Goal: Task Accomplishment & Management: Use online tool/utility

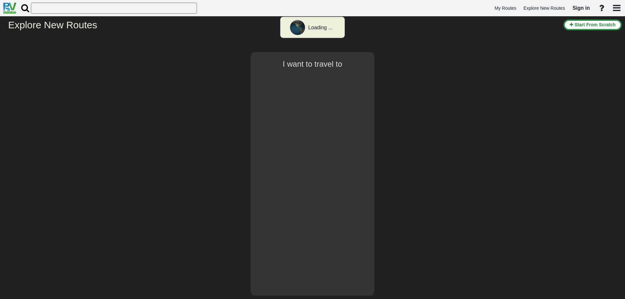
select select "number:1"
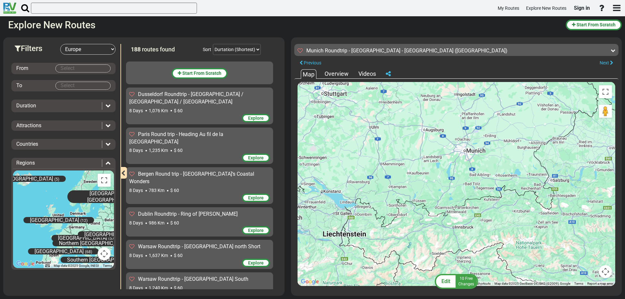
scroll to position [297, 0]
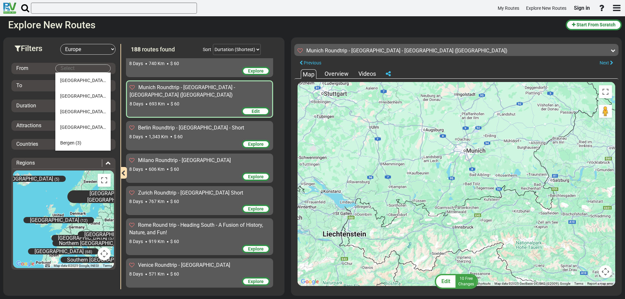
click at [70, 68] on body "My Routes Explore New Routes Sign in ×" at bounding box center [312, 149] width 625 height 299
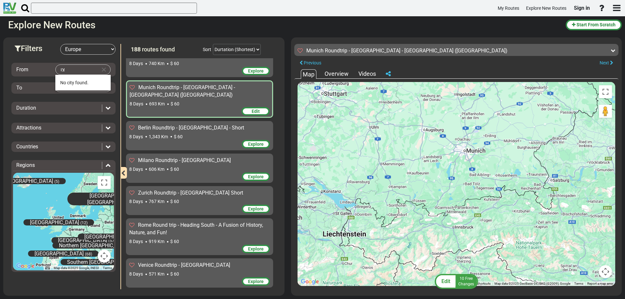
type input "צ"
click at [71, 81] on span "Mu nich" at bounding box center [67, 82] width 15 height 5
type input "[GEOGRAPHIC_DATA]"
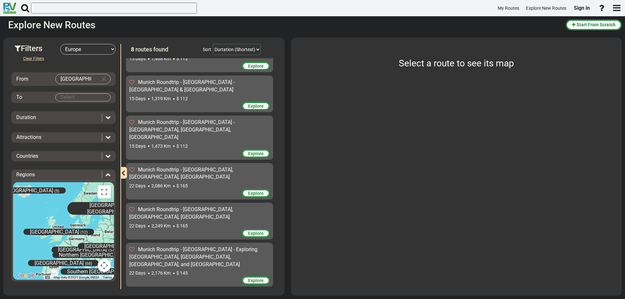
scroll to position [65, 0]
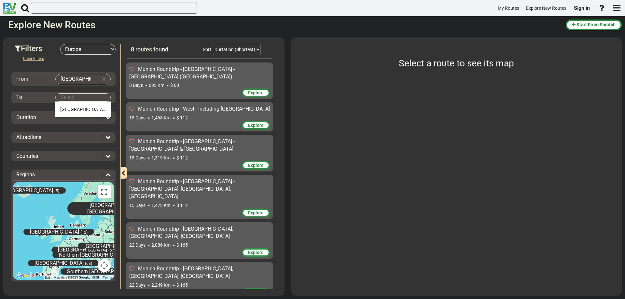
click at [62, 96] on body "My Routes Explore New Routes Sign in ×" at bounding box center [312, 149] width 625 height 299
click at [62, 107] on span "[GEOGRAPHIC_DATA]" at bounding box center [83, 109] width 46 height 5
type input "[GEOGRAPHIC_DATA]"
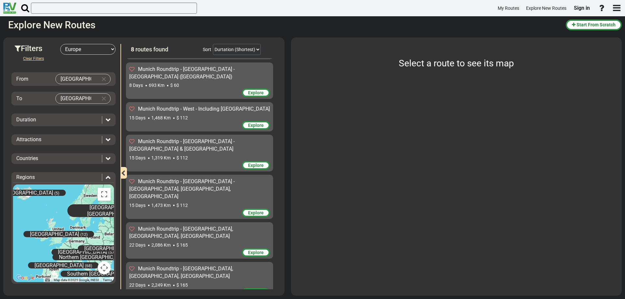
click at [105, 120] on icon at bounding box center [107, 119] width 5 height 5
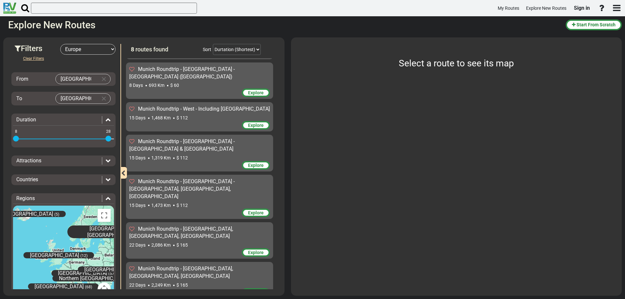
click at [106, 119] on icon at bounding box center [107, 119] width 5 height 5
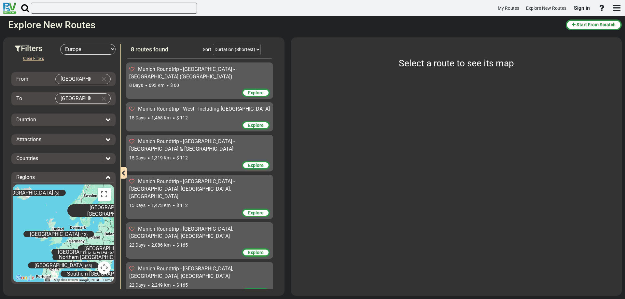
click at [105, 140] on icon at bounding box center [107, 139] width 5 height 5
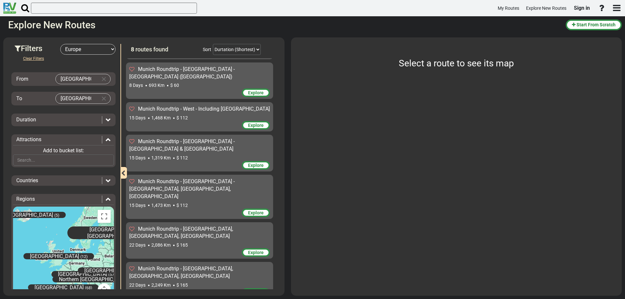
click at [60, 151] on span "Add to bucket list:" at bounding box center [63, 150] width 41 height 6
click at [19, 158] on input "text" at bounding box center [63, 160] width 101 height 11
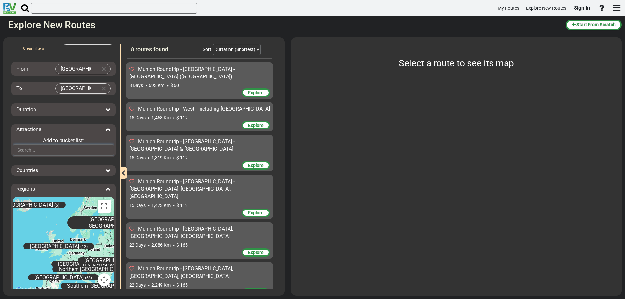
scroll to position [0, 0]
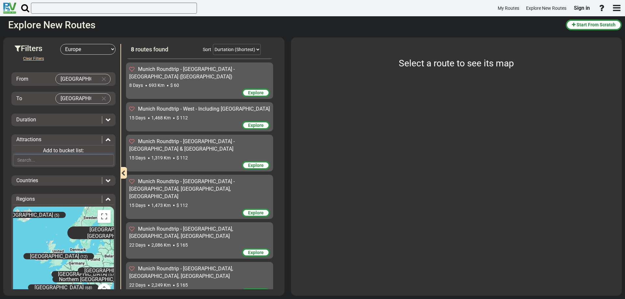
click at [27, 161] on input "text" at bounding box center [63, 160] width 101 height 11
click at [106, 181] on icon at bounding box center [107, 180] width 5 height 5
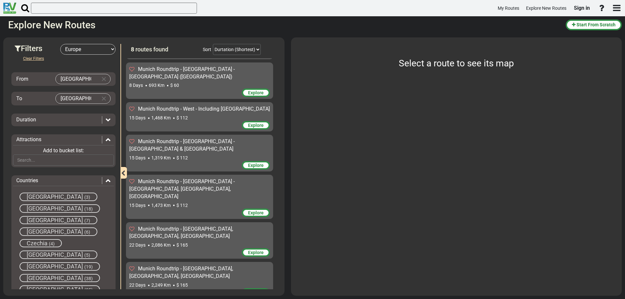
click at [34, 209] on span "[GEOGRAPHIC_DATA]" at bounding box center [55, 208] width 56 height 7
click at [105, 140] on icon at bounding box center [107, 139] width 5 height 5
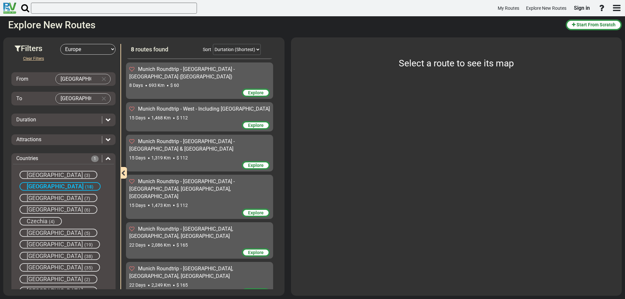
click at [106, 139] on icon at bounding box center [107, 139] width 5 height 5
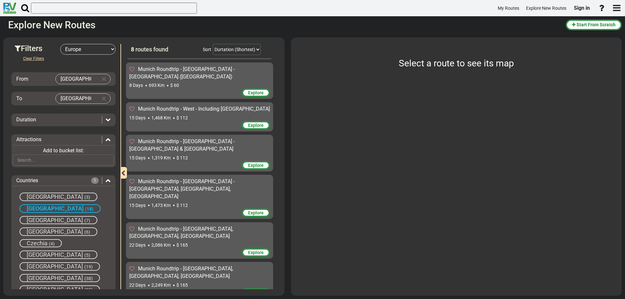
click at [106, 139] on icon at bounding box center [107, 139] width 5 height 5
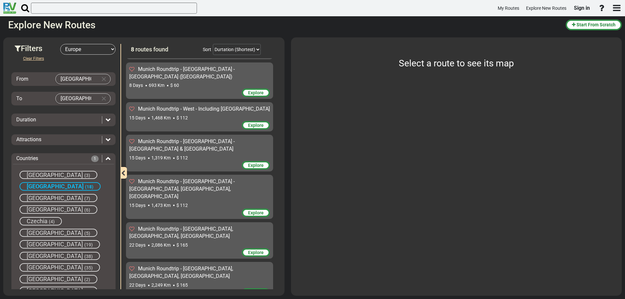
click at [106, 138] on icon at bounding box center [107, 139] width 5 height 5
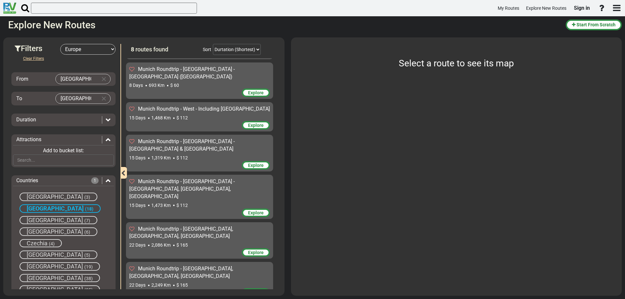
click at [53, 151] on span "Add to bucket list:" at bounding box center [63, 150] width 41 height 6
click at [31, 162] on input "text" at bounding box center [63, 160] width 101 height 11
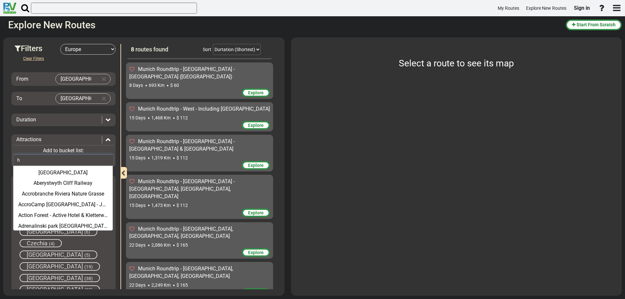
type input "hi"
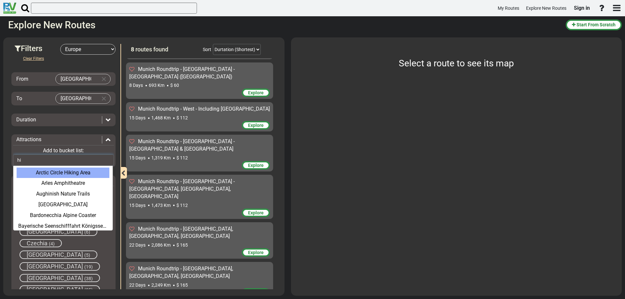
drag, startPoint x: 28, startPoint y: 158, endPoint x: 13, endPoint y: 161, distance: 14.8
click at [13, 161] on input "hi" at bounding box center [63, 160] width 101 height 11
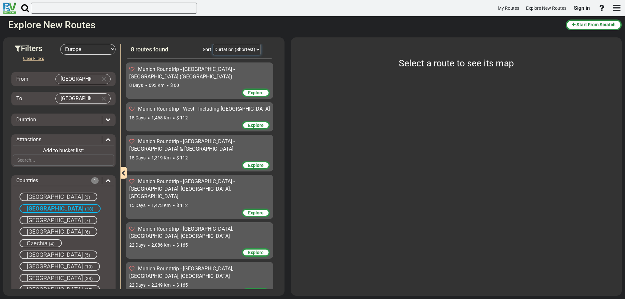
click at [257, 49] on select "Durtation (Shortest) Durtation (Longest) Distance (Shortest) Distance (Longest)…" at bounding box center [237, 49] width 48 height 11
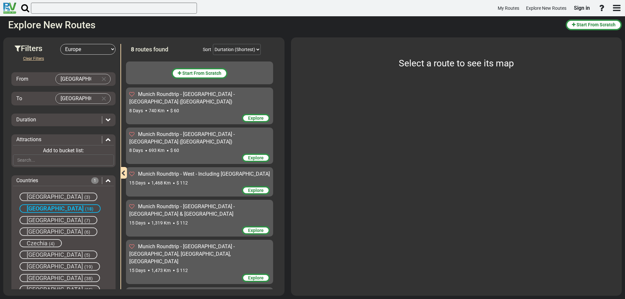
click at [250, 116] on span "Explore" at bounding box center [256, 118] width 16 height 5
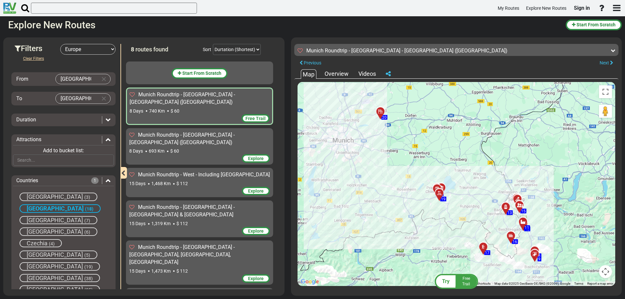
click at [466, 281] on span "Free Trail" at bounding box center [466, 281] width 8 height 10
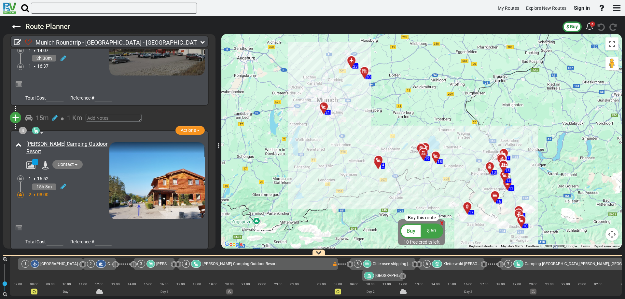
scroll to position [260, 0]
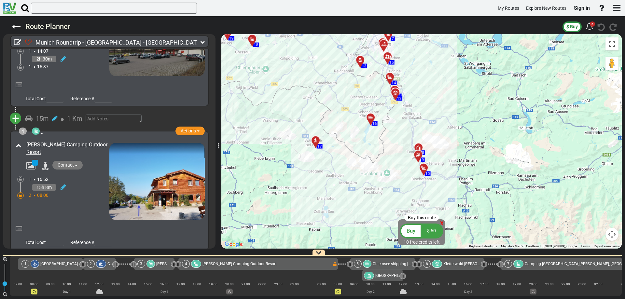
drag, startPoint x: 412, startPoint y: 195, endPoint x: 398, endPoint y: 147, distance: 50.5
click at [398, 147] on div "To activate drag with keyboard, press Alt + Enter. Once in keyboard drag state,…" at bounding box center [421, 141] width 400 height 214
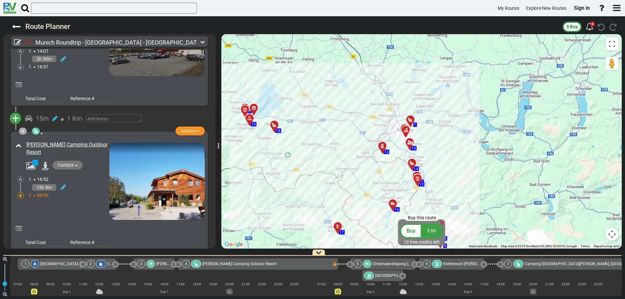
drag, startPoint x: 398, startPoint y: 130, endPoint x: 420, endPoint y: 217, distance: 89.7
click at [420, 217] on div "Buy this route x Buy $ 60 10 free credits left ← Move left → Move right ↑ Move …" at bounding box center [421, 141] width 400 height 214
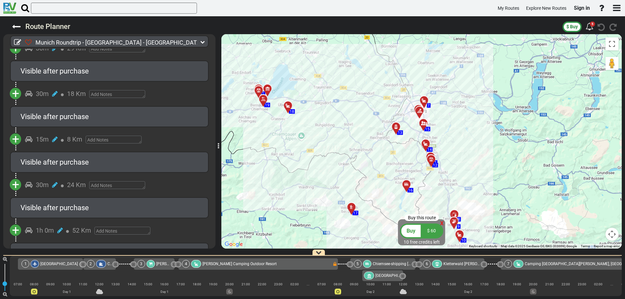
scroll to position [1772, 0]
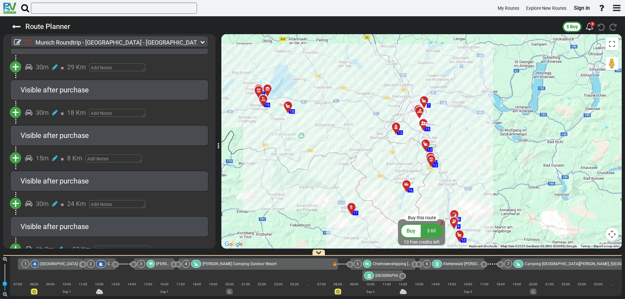
click at [351, 207] on icon at bounding box center [351, 207] width 5 height 5
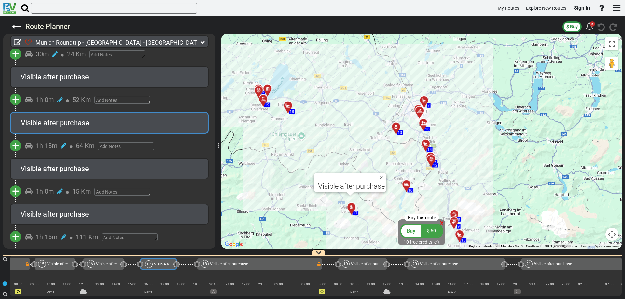
scroll to position [0, 1535]
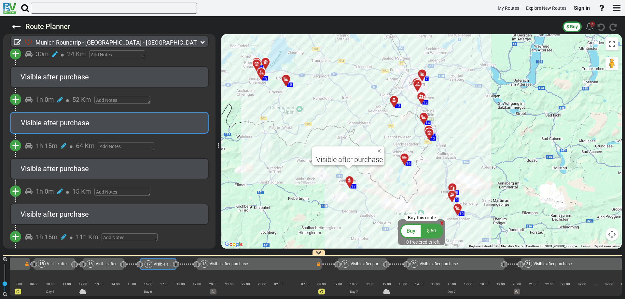
click at [592, 22] on div "5" at bounding box center [592, 23] width 5 height 5
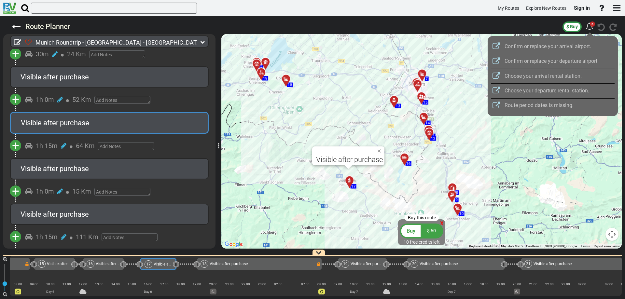
drag, startPoint x: 183, startPoint y: 264, endPoint x: 343, endPoint y: 256, distance: 159.9
click at [343, 256] on div at bounding box center [312, 149] width 625 height 299
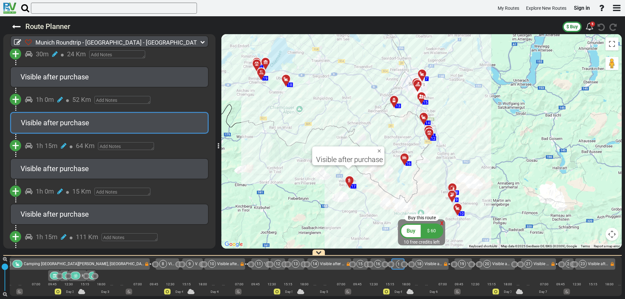
scroll to position [0, 155]
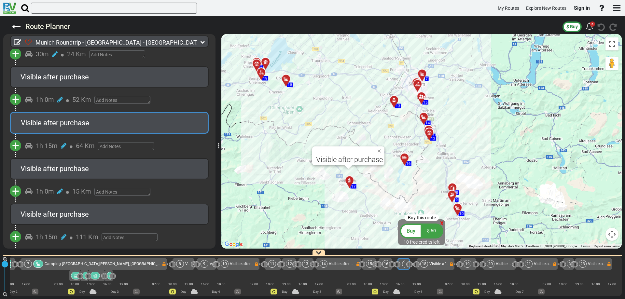
drag, startPoint x: 4, startPoint y: 277, endPoint x: 6, endPoint y: 260, distance: 17.6
click at [6, 260] on md-slider-container "180" at bounding box center [5, 277] width 10 height 43
click at [60, 263] on span "Camping [GEOGRAPHIC_DATA][PERSON_NAME], [GEOGRAPHIC_DATA]" at bounding box center [106, 264] width 123 height 5
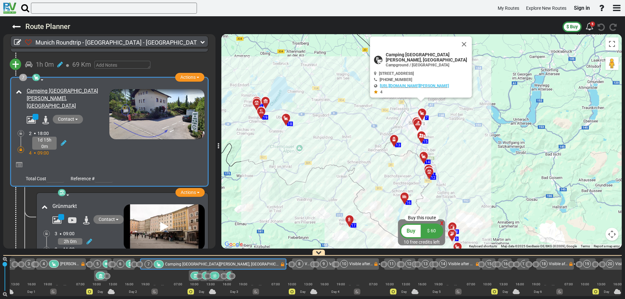
scroll to position [866, 0]
click at [124, 115] on img at bounding box center [156, 114] width 95 height 50
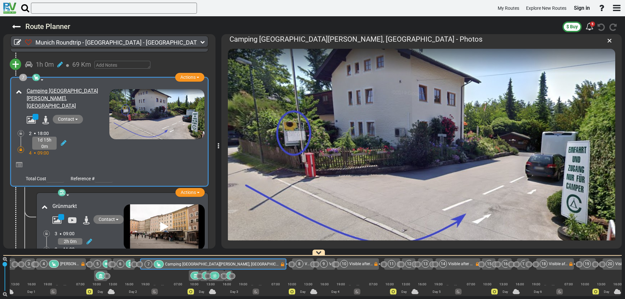
click at [523, 175] on img at bounding box center [421, 151] width 387 height 204
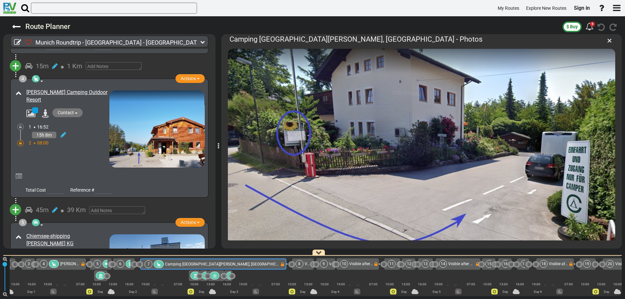
scroll to position [312, 0]
click at [136, 123] on img at bounding box center [156, 129] width 95 height 77
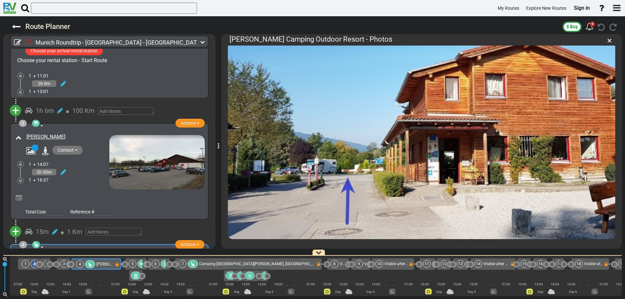
scroll to position [150, 0]
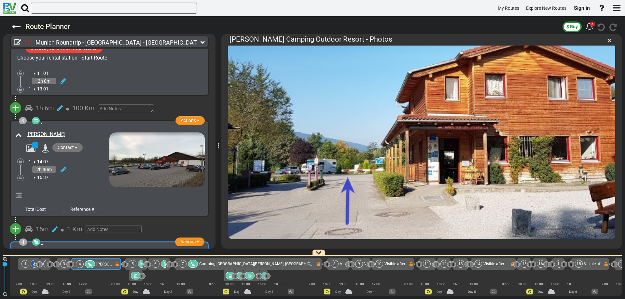
click at [148, 164] on img at bounding box center [156, 159] width 95 height 54
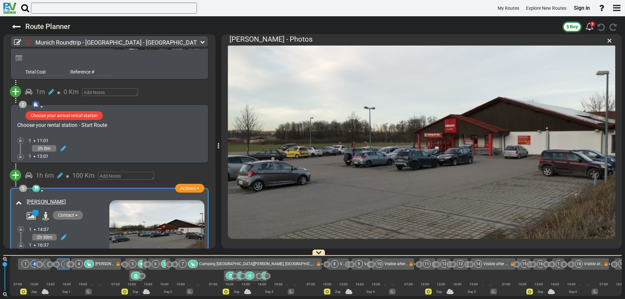
scroll to position [85, 0]
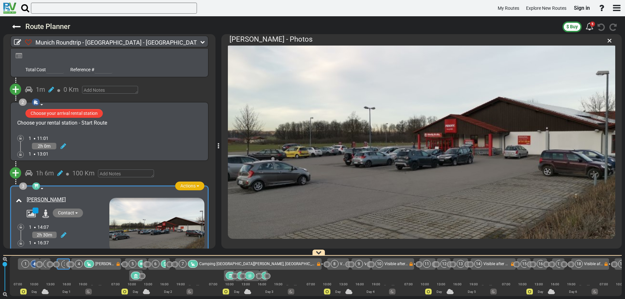
click at [193, 185] on span "Actions" at bounding box center [187, 185] width 15 height 5
